Goal: Task Accomplishment & Management: Use online tool/utility

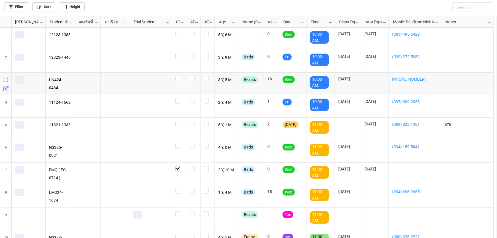
scroll to position [219, 493]
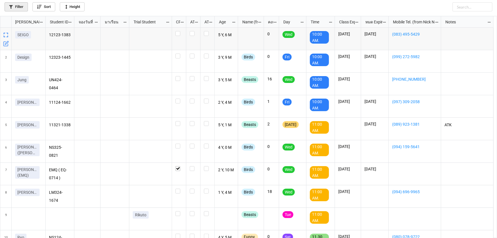
click at [25, 7] on link "Filter" at bounding box center [16, 6] width 23 height 9
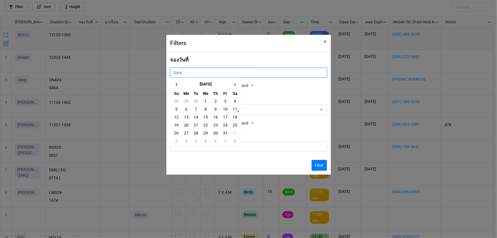
click at [197, 72] on input "text" at bounding box center [248, 73] width 157 height 10
click at [187, 120] on td "13" at bounding box center [186, 117] width 10 height 8
type input "[DATE]"
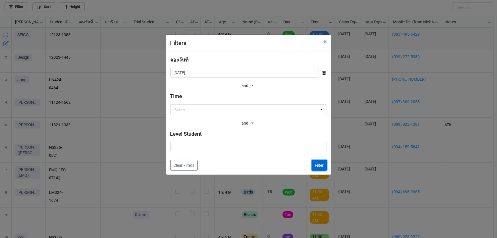
click at [322, 163] on button "Filter" at bounding box center [318, 165] width 15 height 11
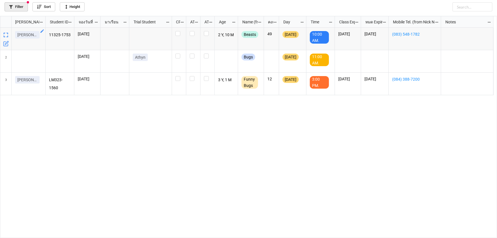
click at [23, 9] on link "Filter" at bounding box center [16, 6] width 23 height 9
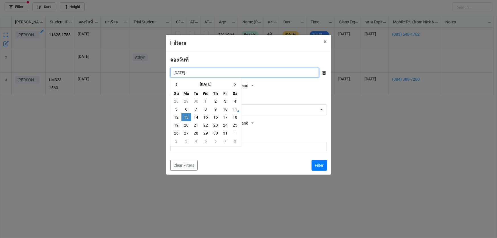
click at [198, 75] on input "[DATE]" at bounding box center [244, 73] width 149 height 10
click at [188, 108] on td "6" at bounding box center [186, 109] width 10 height 8
type input "[DATE]"
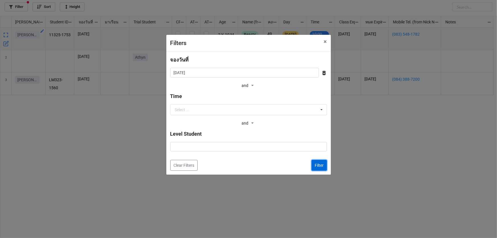
click at [312, 162] on button "Filter" at bounding box center [318, 165] width 15 height 11
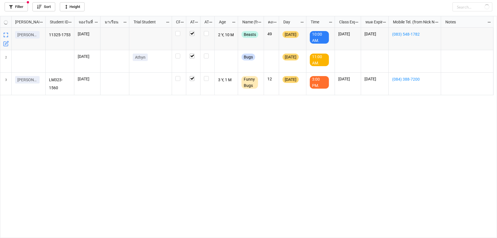
checkbox input "true"
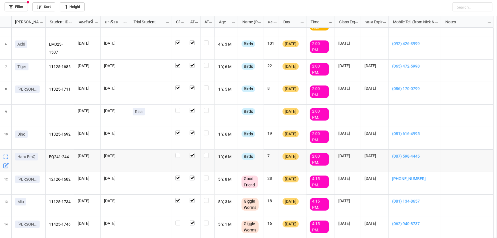
scroll to position [104, 0]
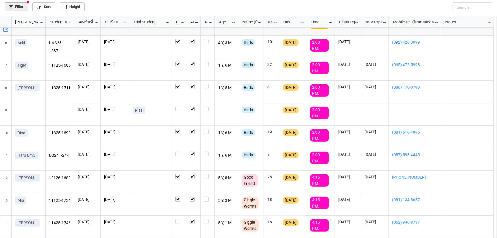
click at [8, 3] on link "Filter" at bounding box center [16, 6] width 23 height 9
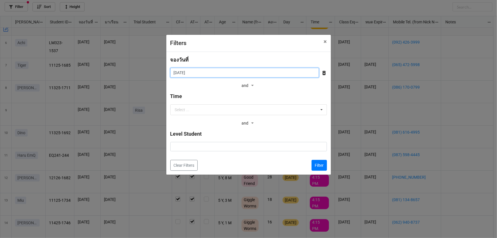
click at [202, 73] on input "[DATE]" at bounding box center [244, 73] width 149 height 10
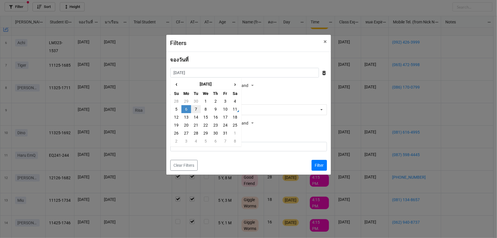
click at [195, 110] on td "7" at bounding box center [196, 109] width 10 height 8
type input "[DATE]"
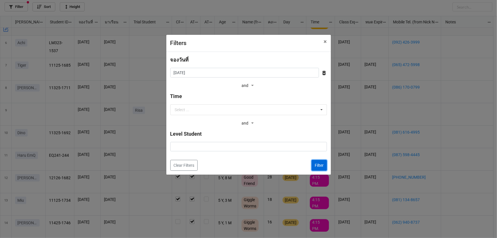
click at [319, 169] on button "Filter" at bounding box center [318, 165] width 15 height 11
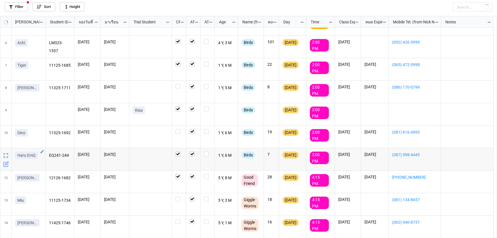
checkbox input "false"
checkbox input "true"
checkbox input "false"
checkbox input "true"
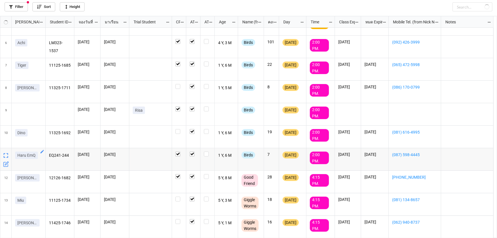
checkbox input "false"
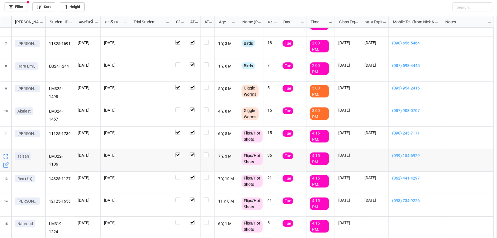
scroll to position [127, 0]
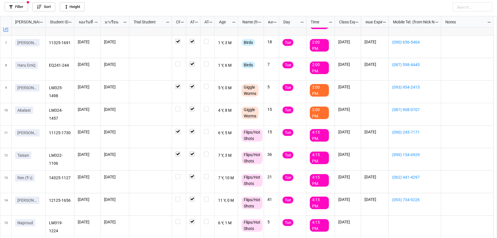
click at [24, 15] on div "Filter Sort Height" at bounding box center [248, 8] width 497 height 16
click at [20, 9] on link "Filter" at bounding box center [16, 6] width 23 height 9
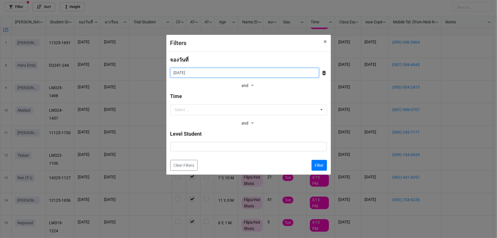
click at [209, 69] on input "[DATE]" at bounding box center [244, 73] width 149 height 10
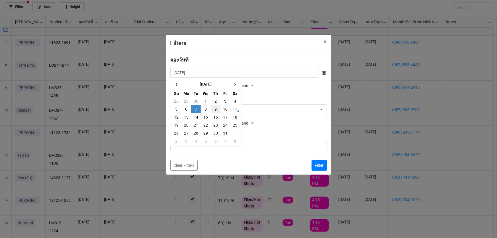
click at [215, 108] on td "9" at bounding box center [216, 109] width 10 height 8
type input "[DATE]"
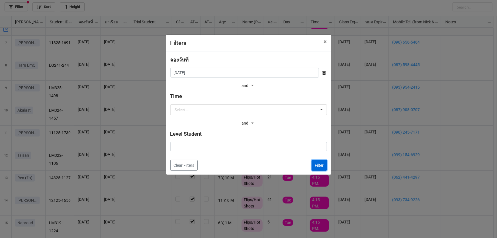
click at [314, 167] on button "Filter" at bounding box center [318, 165] width 15 height 11
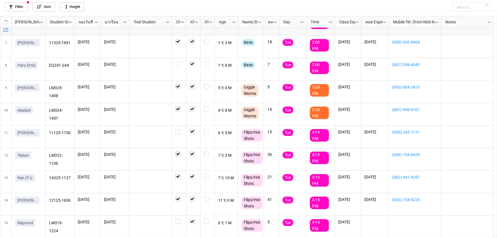
checkbox input "true"
checkbox input "false"
checkbox input "true"
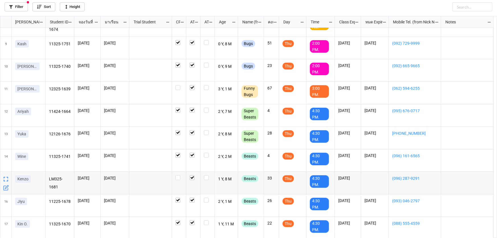
scroll to position [172, 0]
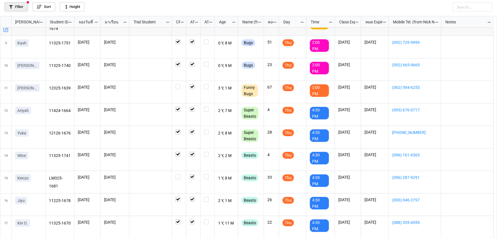
click at [23, 4] on link "Filter" at bounding box center [16, 6] width 23 height 9
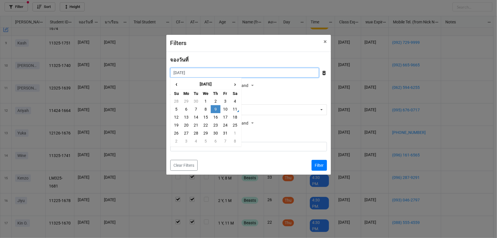
click at [207, 76] on input "[DATE]" at bounding box center [244, 73] width 149 height 10
drag, startPoint x: 202, startPoint y: 110, endPoint x: 205, endPoint y: 110, distance: 2.9
click at [203, 110] on td "8" at bounding box center [206, 109] width 10 height 8
type input "[DATE]"
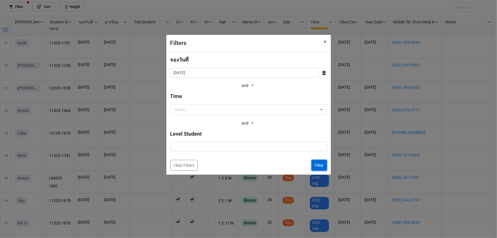
click at [317, 169] on button "Filter" at bounding box center [318, 165] width 15 height 11
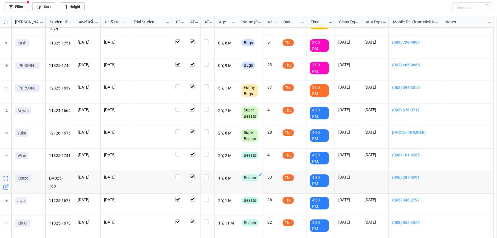
checkbox input "false"
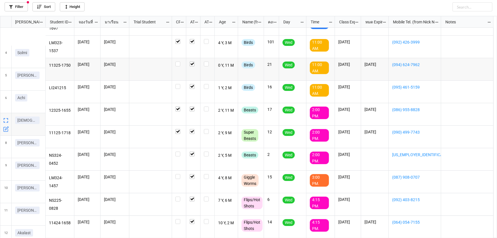
scroll to position [104, 0]
